Goal: Find specific page/section: Find specific page/section

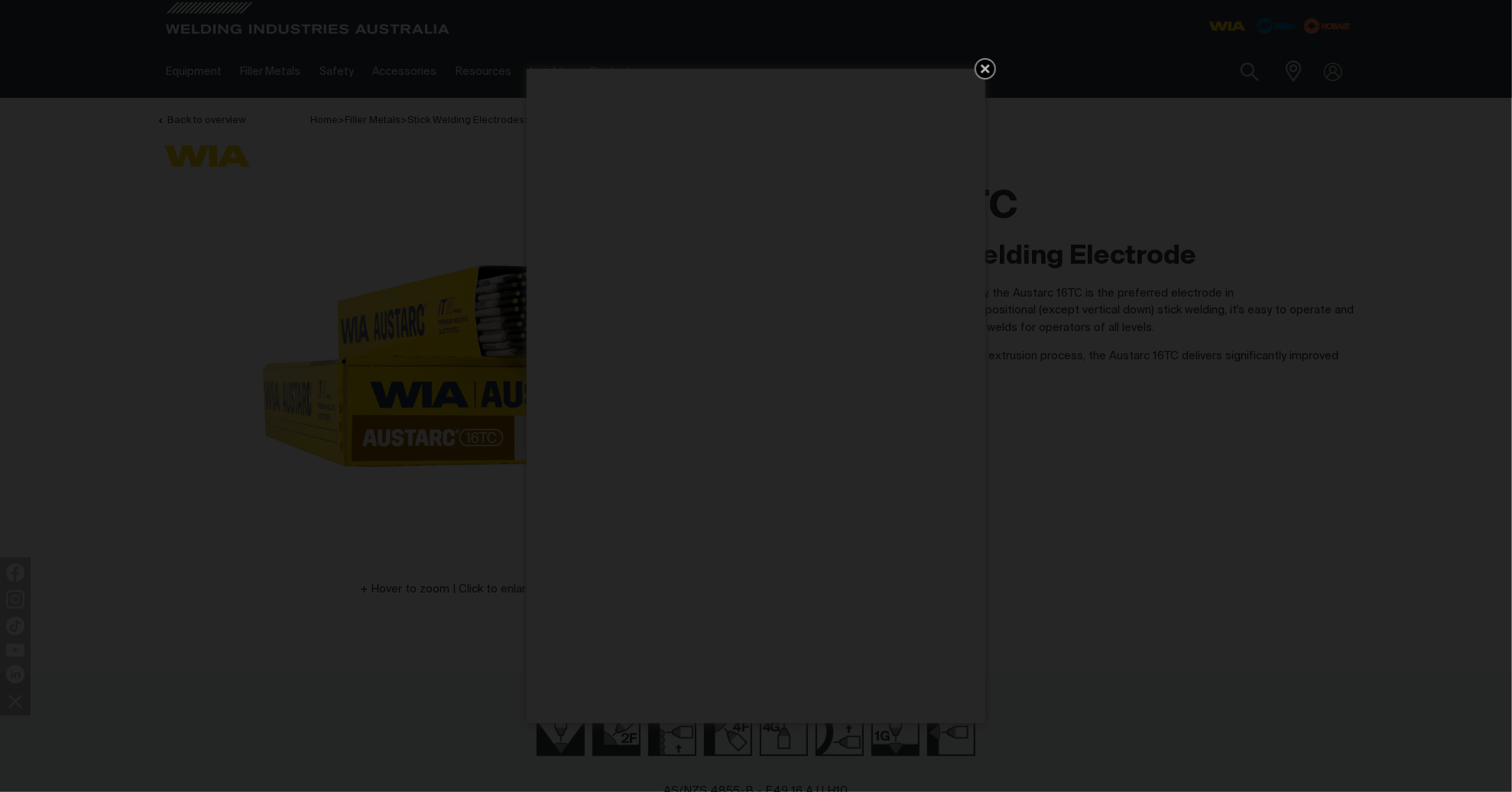
click at [986, 70] on icon "Get 5 WIA Welding Guides Free!" at bounding box center [985, 69] width 10 height 10
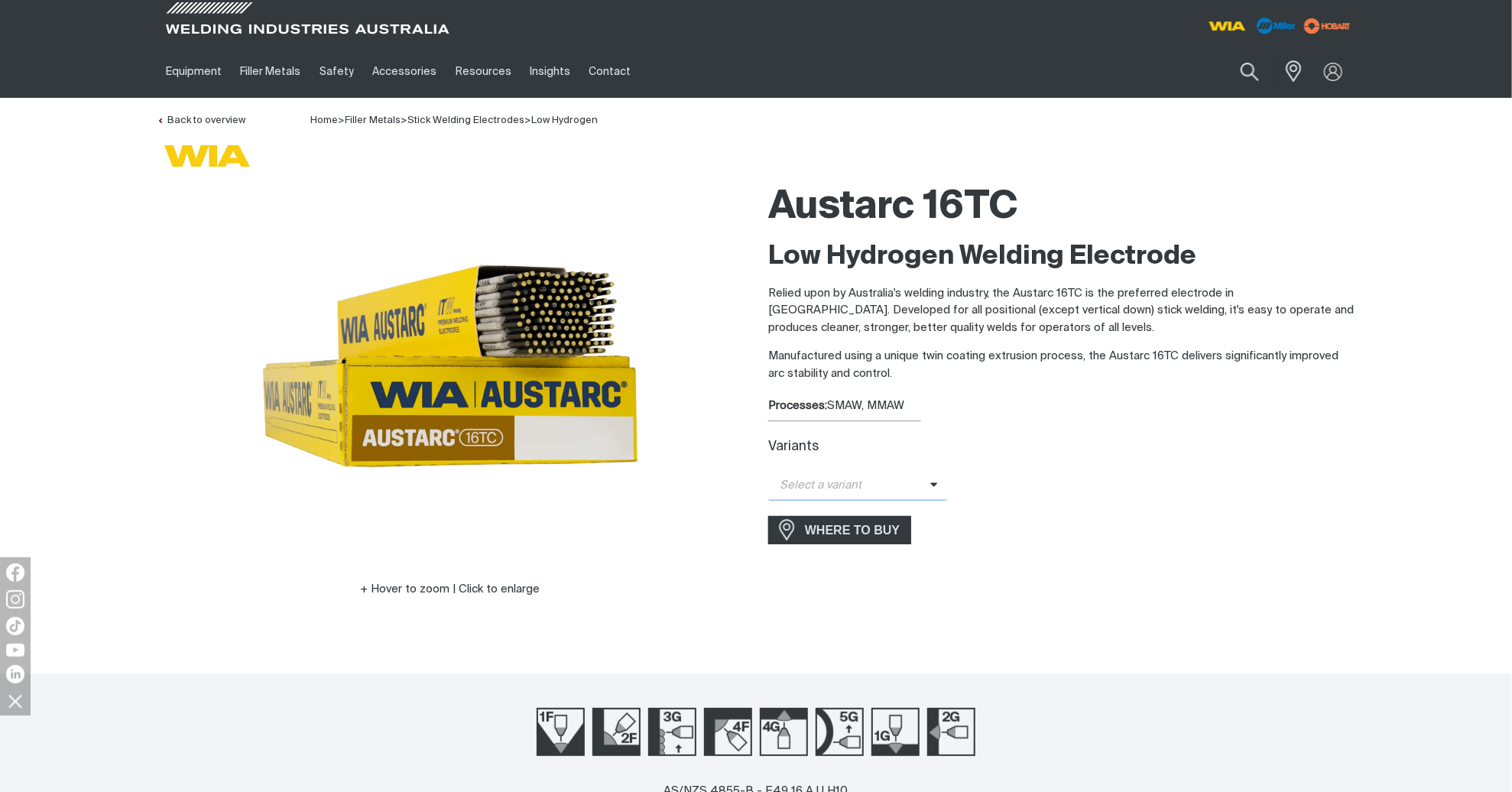
click at [930, 483] on icon at bounding box center [934, 484] width 8 height 12
click at [905, 532] on span "Austarc 16TC - 3.2mm" at bounding box center [857, 535] width 179 height 23
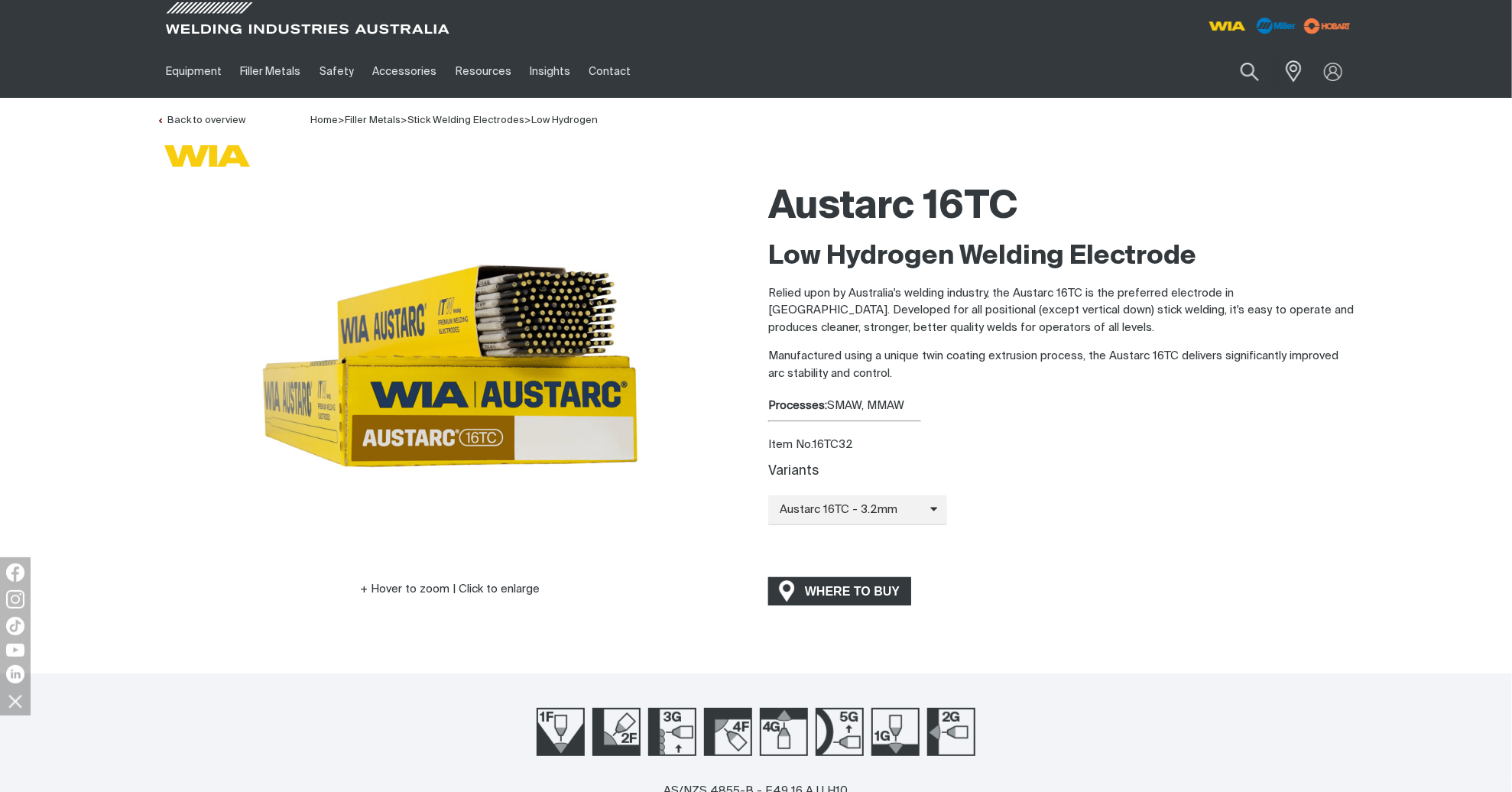
click at [857, 587] on span "WHERE TO BUY" at bounding box center [852, 591] width 114 height 24
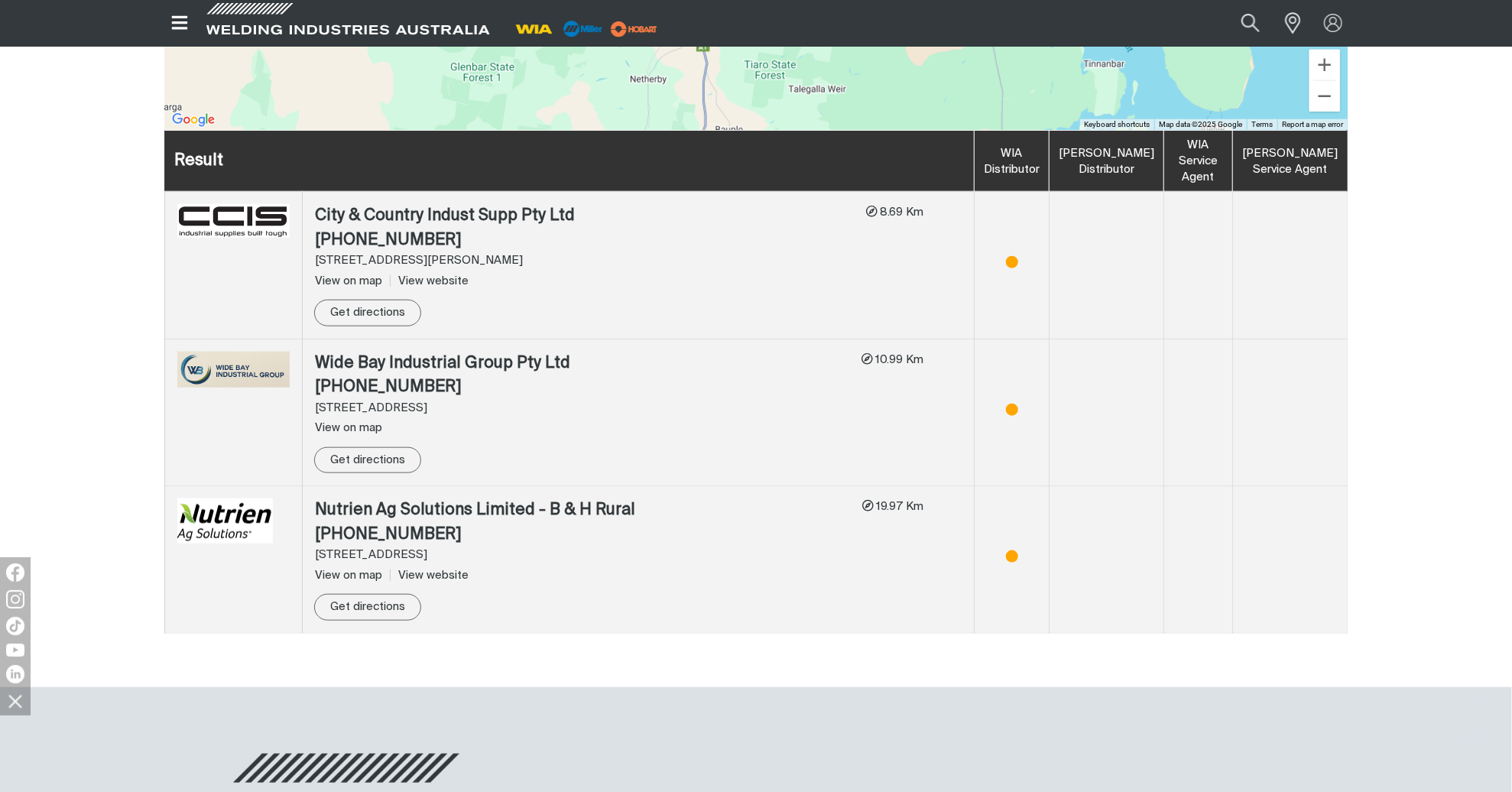
scroll to position [838, 0]
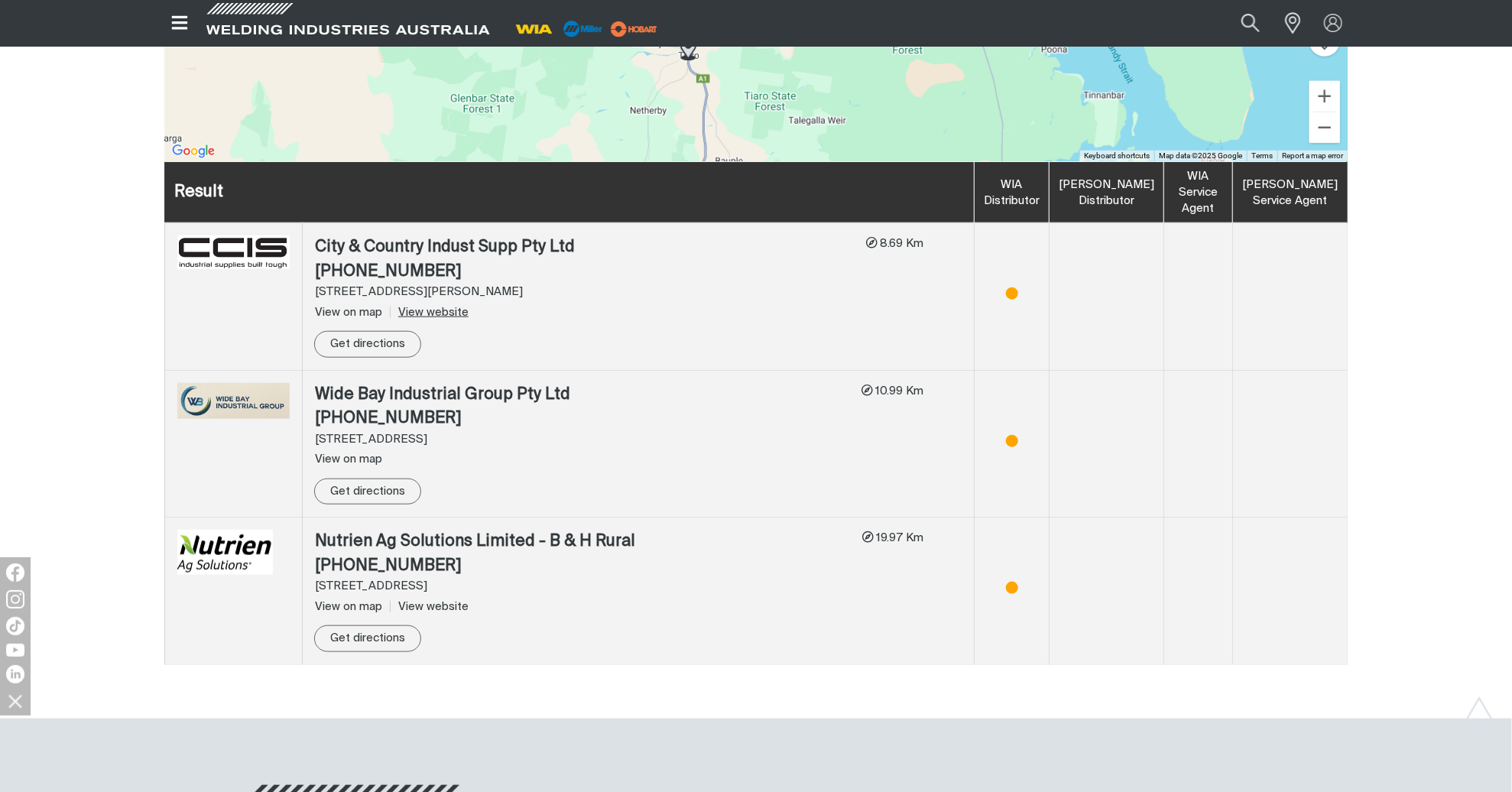
click at [429, 306] on link "View website" at bounding box center [429, 312] width 79 height 12
click at [435, 601] on link "View website" at bounding box center [429, 607] width 79 height 12
